Goal: Book appointment/travel/reservation

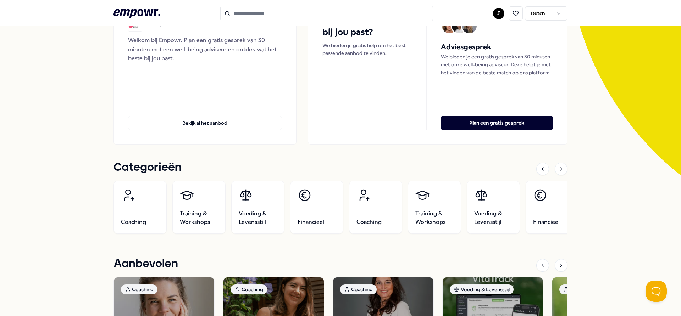
scroll to position [106, 0]
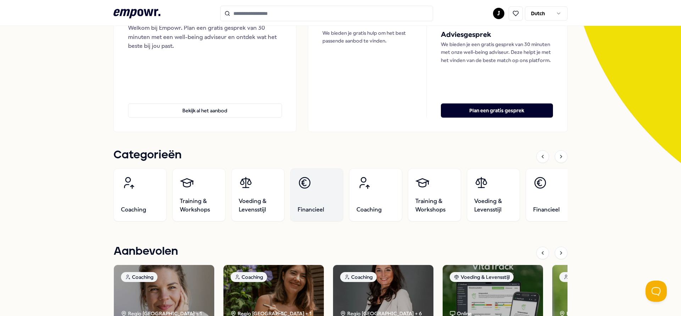
click at [302, 204] on link "Financieel" at bounding box center [316, 194] width 53 height 53
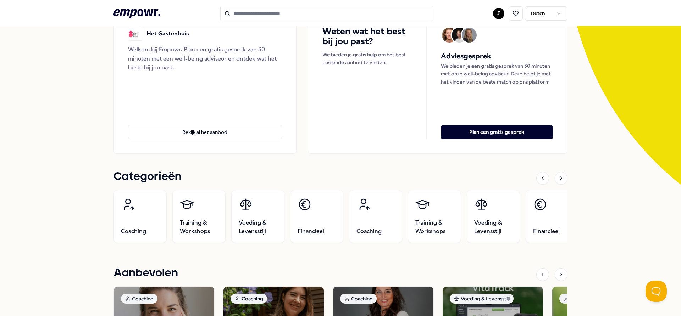
scroll to position [84, 0]
click at [558, 181] on icon at bounding box center [561, 179] width 6 height 6
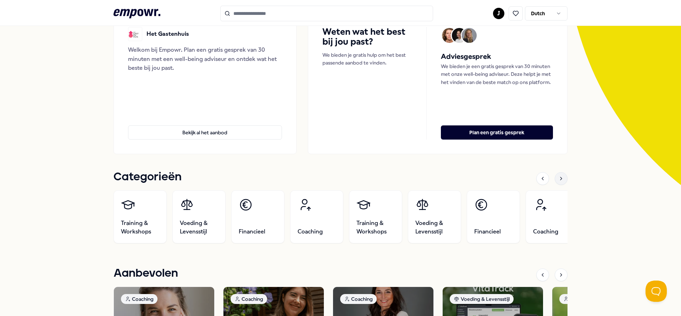
click at [558, 181] on icon at bounding box center [561, 179] width 6 height 6
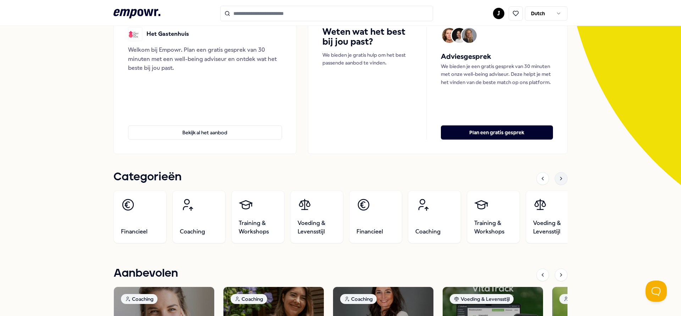
click at [558, 181] on icon at bounding box center [561, 179] width 6 height 6
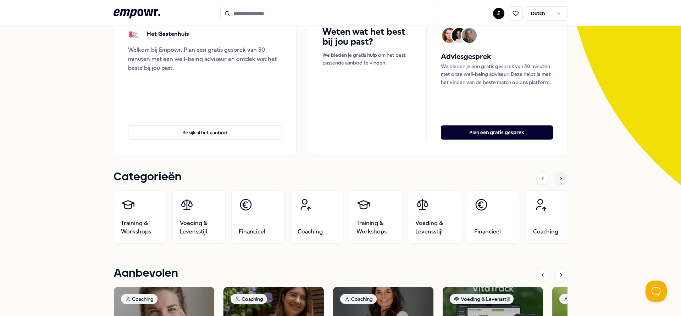
click at [558, 181] on icon at bounding box center [561, 179] width 6 height 6
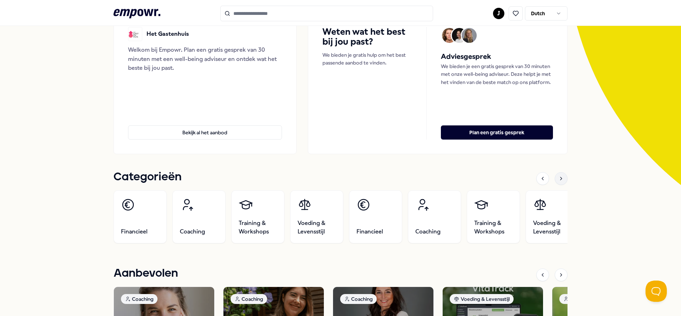
click at [558, 181] on icon at bounding box center [561, 179] width 6 height 6
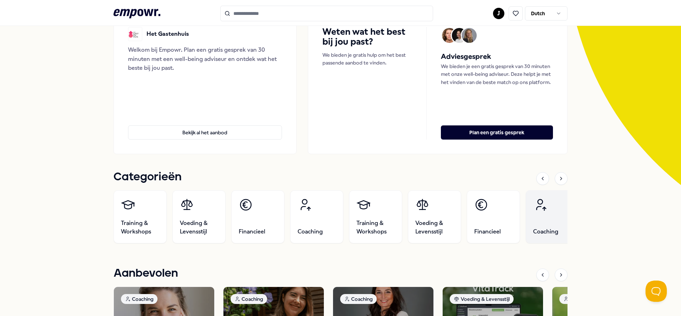
click at [533, 203] on icon at bounding box center [540, 205] width 14 height 14
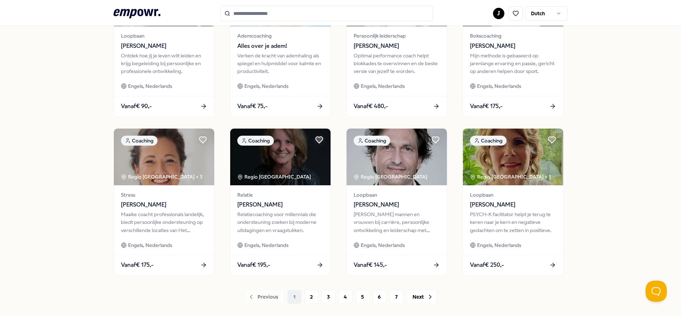
scroll to position [294, 0]
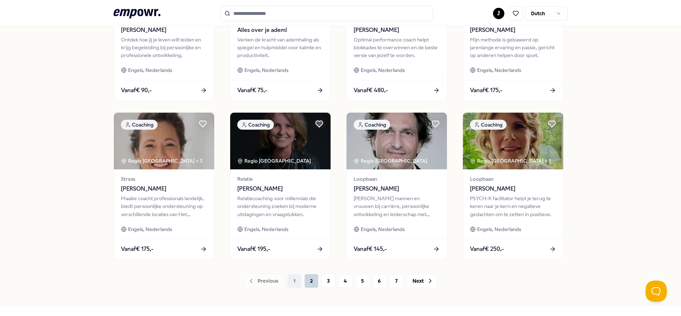
click at [310, 279] on button "2" at bounding box center [311, 281] width 14 height 14
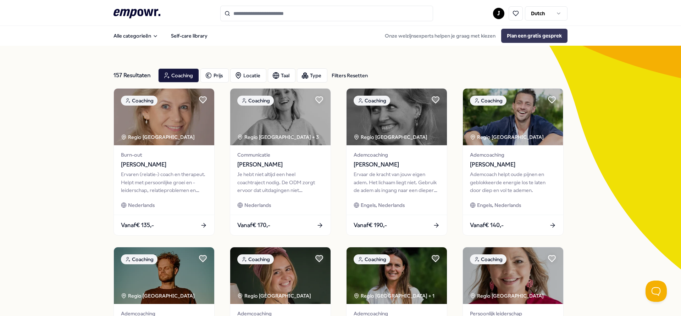
click at [533, 37] on button "Plan een gratis gesprek" at bounding box center [534, 36] width 66 height 14
